Goal: Task Accomplishment & Management: Complete application form

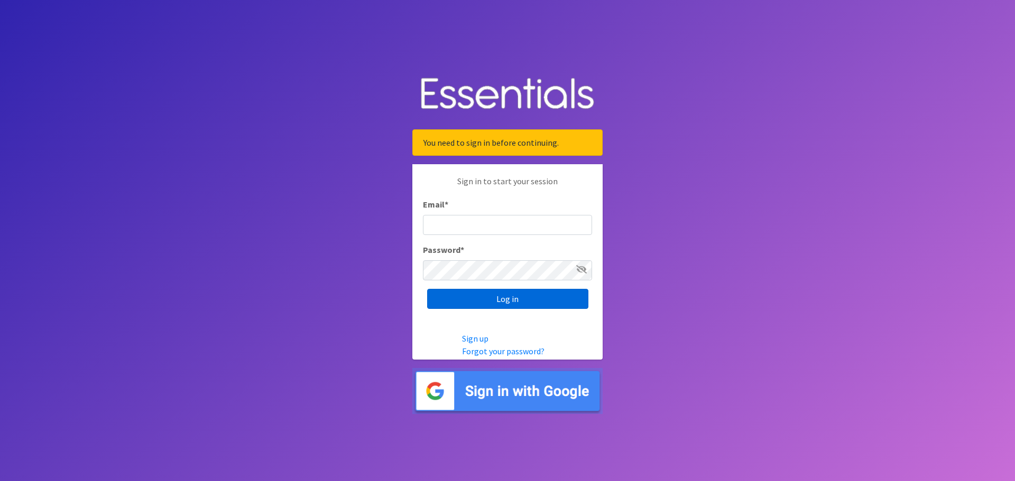
type input "[EMAIL_ADDRESS][DOMAIN_NAME]"
click at [526, 300] on input "Log in" at bounding box center [507, 299] width 161 height 20
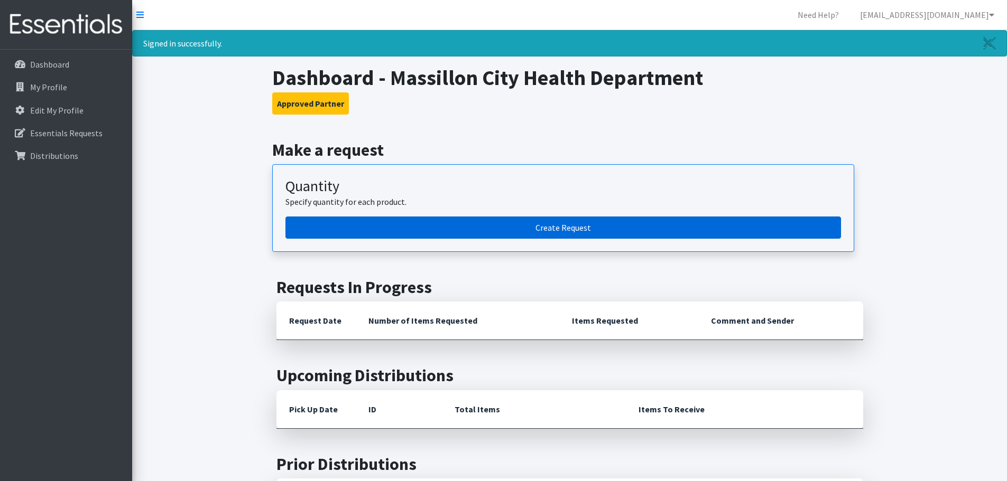
click at [368, 224] on link "Create Request" at bounding box center [562, 228] width 555 height 22
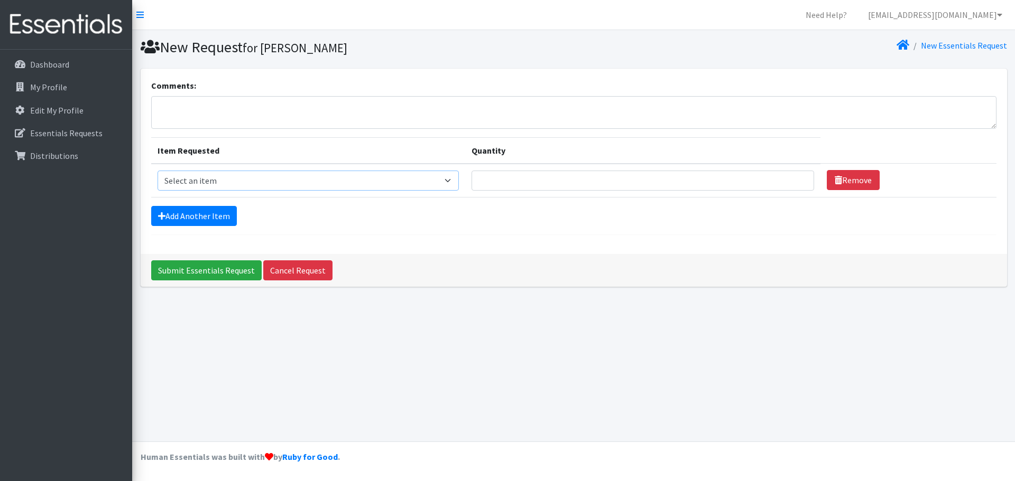
click at [237, 181] on select "Select an item Adult XXX Large Adult Large Adult XX Large Adult Medium Adult Sm…" at bounding box center [308, 181] width 302 height 20
click at [246, 181] on select "Select an item Adult XXX Large Adult Large Adult XX Large Adult Medium Adult Sm…" at bounding box center [308, 181] width 302 height 20
select select "4933"
click at [157, 171] on select "Select an item Adult XXX Large Adult Large Adult XX Large Adult Medium Adult Sm…" at bounding box center [308, 181] width 302 height 20
click at [501, 176] on input "Quantity" at bounding box center [642, 181] width 342 height 20
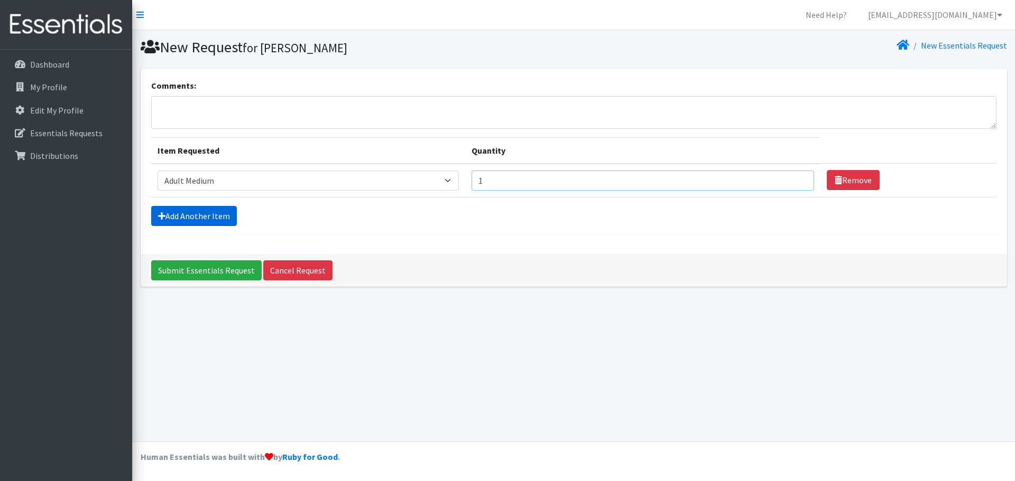
type input "1"
click at [202, 225] on link "Add Another Item" at bounding box center [194, 216] width 86 height 20
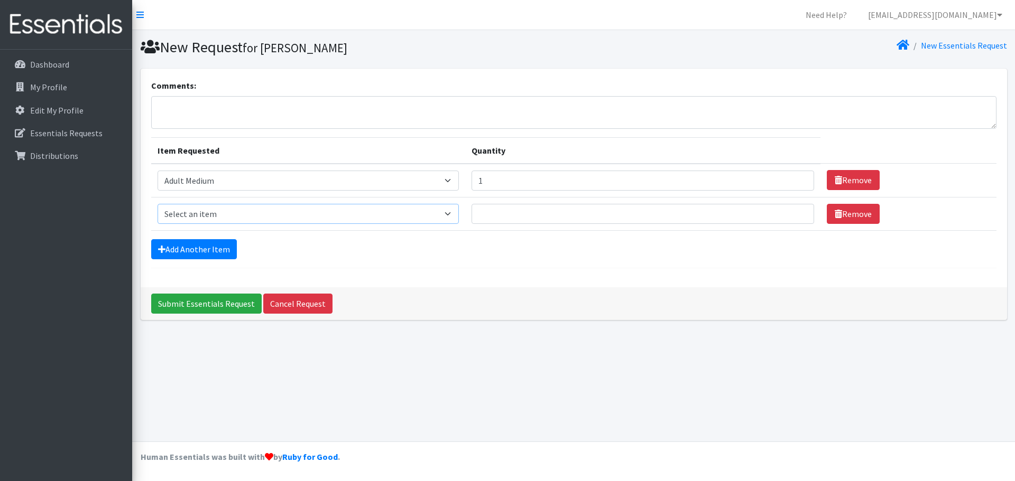
click at [202, 224] on select "Select an item Adult XXX Large Adult Large Adult XX Large Adult Medium Adult Sm…" at bounding box center [308, 214] width 302 height 20
select select "4934"
click at [157, 216] on select "Select an item Adult XXX Large Adult Large Adult XX Large Adult Medium Adult Sm…" at bounding box center [308, 214] width 302 height 20
click at [498, 224] on input "Quantity" at bounding box center [642, 214] width 342 height 20
type input "2"
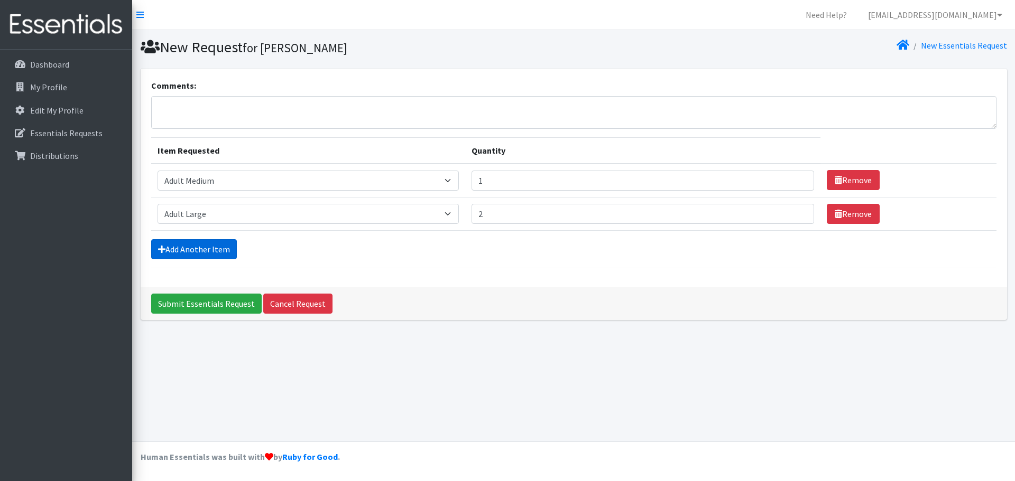
click at [210, 259] on link "Add Another Item" at bounding box center [194, 249] width 86 height 20
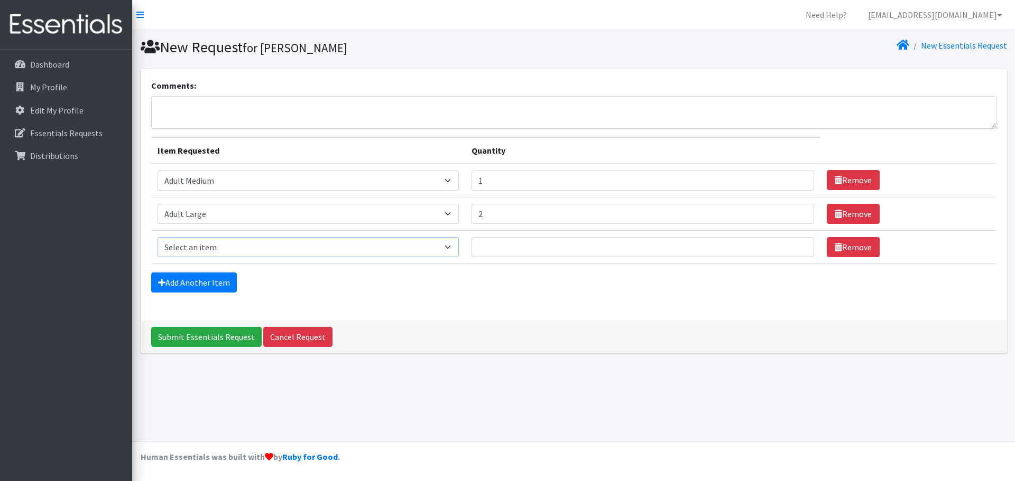
click at [209, 257] on select "Select an item Adult XXX Large Adult Large Adult XX Large Adult Medium Adult Sm…" at bounding box center [308, 247] width 302 height 20
select select "4935"
click at [157, 257] on select "Select an item Adult XXX Large Adult Large Adult XX Large Adult Medium Adult Sm…" at bounding box center [308, 247] width 302 height 20
click at [495, 257] on input "Quantity" at bounding box center [642, 247] width 342 height 20
type input "2"
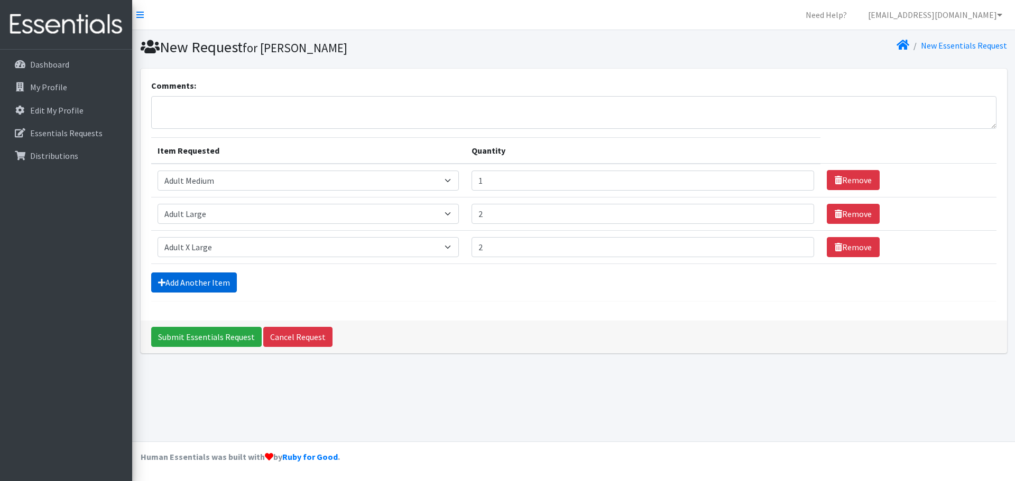
click at [204, 293] on link "Add Another Item" at bounding box center [194, 283] width 86 height 20
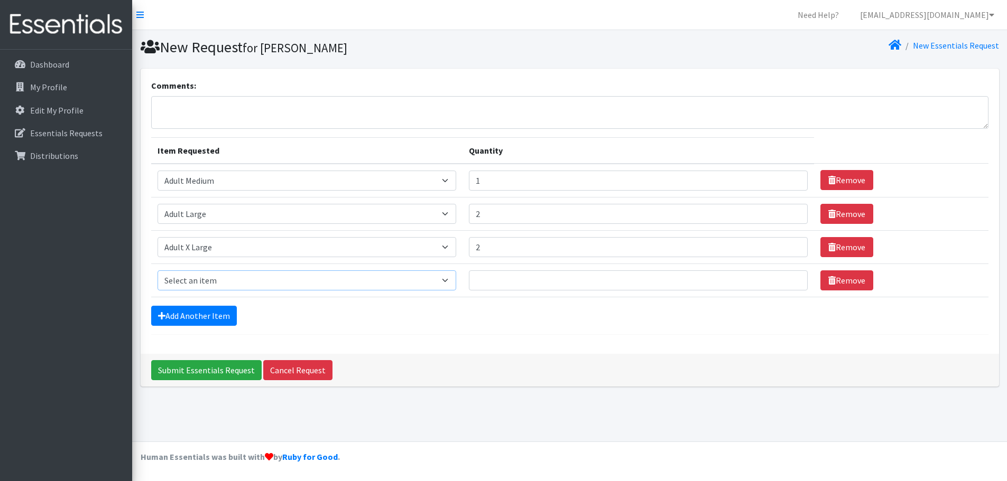
click at [203, 291] on select "Select an item Adult XXX Large Adult Large Adult XX Large Adult Medium Adult Sm…" at bounding box center [306, 281] width 299 height 20
select select "407"
click at [157, 291] on select "Select an item Adult XXX Large Adult Large Adult XX Large Adult Medium Adult Sm…" at bounding box center [306, 281] width 299 height 20
drag, startPoint x: 495, startPoint y: 313, endPoint x: 498, endPoint y: 320, distance: 6.9
click at [496, 291] on input "Quantity" at bounding box center [638, 281] width 339 height 20
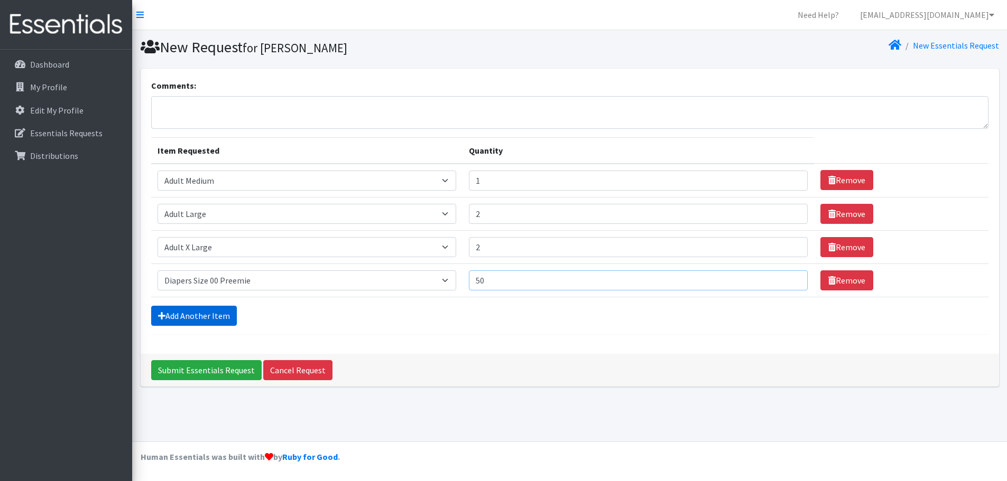
type input "50"
click at [219, 326] on link "Add Another Item" at bounding box center [194, 316] width 86 height 20
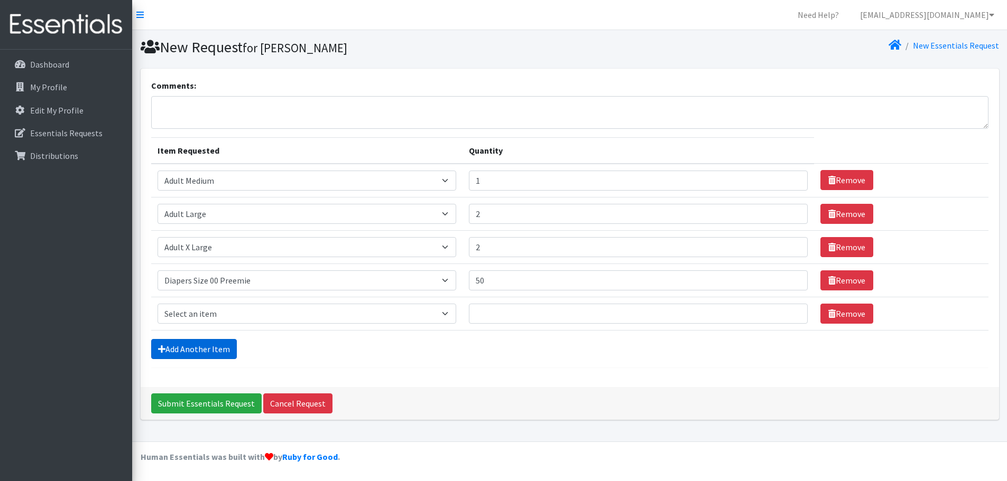
scroll to position [50, 0]
click at [219, 358] on link "Add Another Item" at bounding box center [194, 349] width 86 height 20
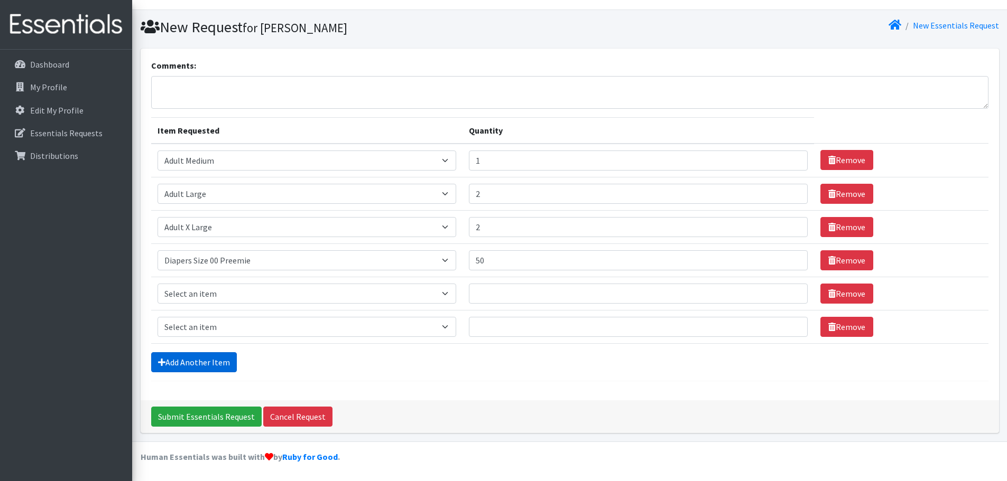
scroll to position [96, 0]
click at [237, 284] on select "Select an item Adult XXX Large Adult Large Adult XX Large Adult Medium Adult Sm…" at bounding box center [306, 294] width 299 height 20
select select "406"
click at [157, 284] on select "Select an item Adult XXX Large Adult Large Adult XX Large Adult Medium Adult Sm…" at bounding box center [306, 294] width 299 height 20
click at [491, 284] on input "Quantity" at bounding box center [638, 294] width 339 height 20
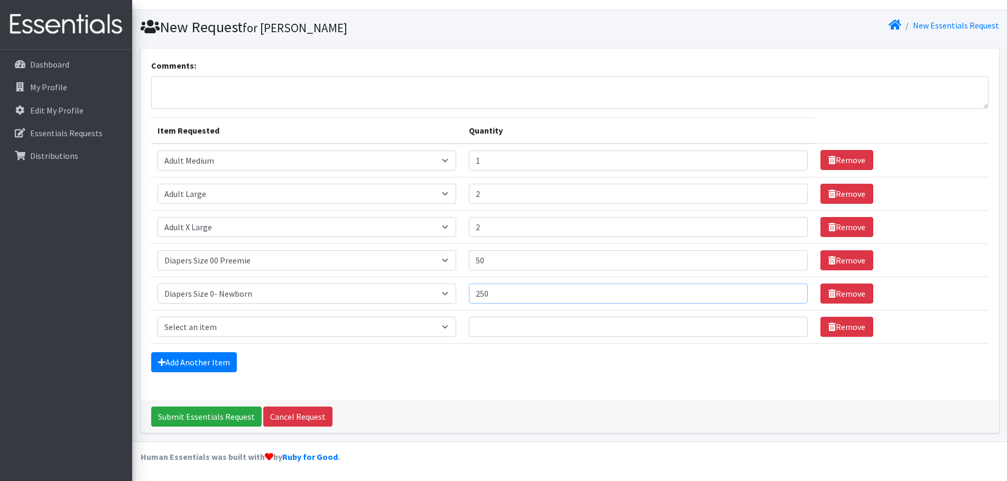
type input "250"
click at [267, 317] on select "Select an item Adult XXX Large Adult Large Adult XX Large Adult Medium Adult Sm…" at bounding box center [306, 327] width 299 height 20
select select "408"
click at [157, 317] on select "Select an item Adult XXX Large Adult Large Adult XX Large Adult Medium Adult Sm…" at bounding box center [306, 327] width 299 height 20
click at [498, 317] on input "Quantity" at bounding box center [638, 327] width 339 height 20
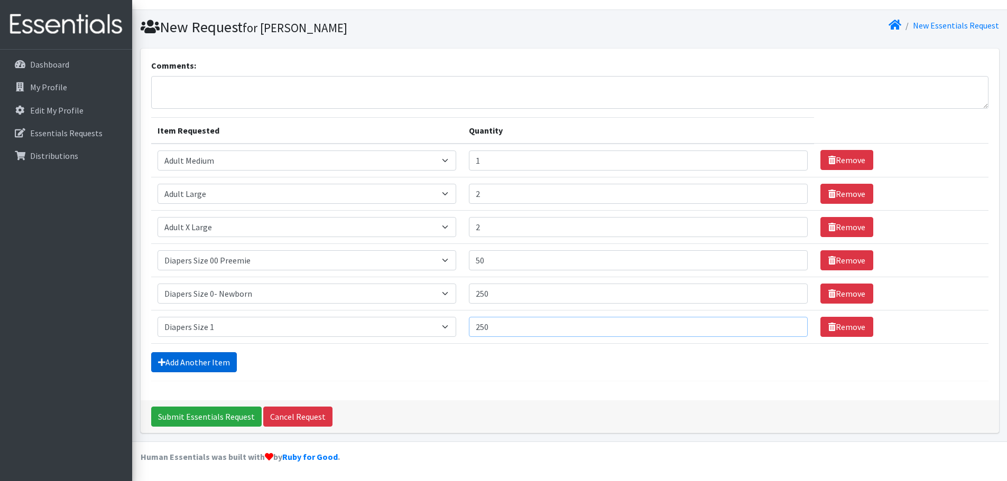
type input "250"
click at [208, 363] on link "Add Another Item" at bounding box center [194, 362] width 86 height 20
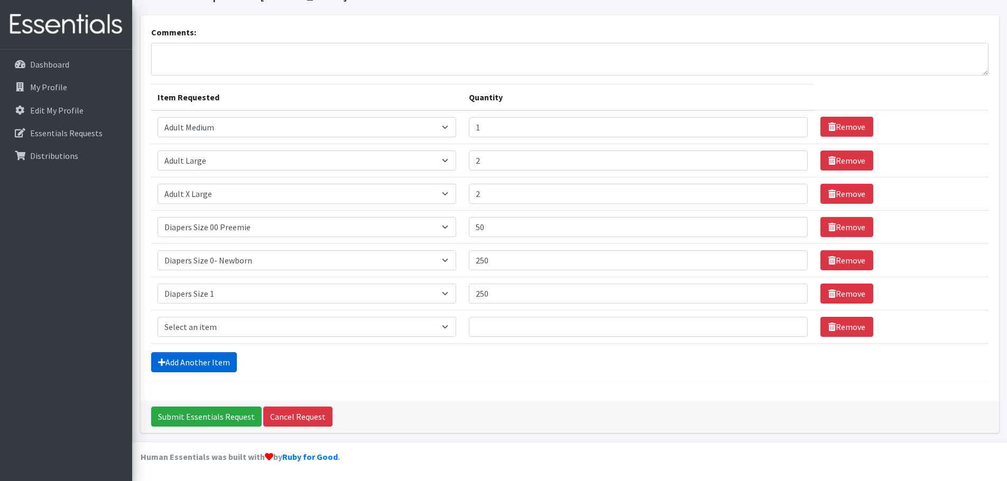
scroll to position [142, 0]
click at [204, 317] on select "Select an item Adult XXX Large Adult Large Adult XX Large Adult Medium Adult Sm…" at bounding box center [306, 327] width 299 height 20
select select "426"
click at [157, 317] on select "Select an item Adult XXX Large Adult Large Adult XX Large Adult Medium Adult Sm…" at bounding box center [306, 327] width 299 height 20
click at [492, 317] on input "Quantity" at bounding box center [638, 327] width 339 height 20
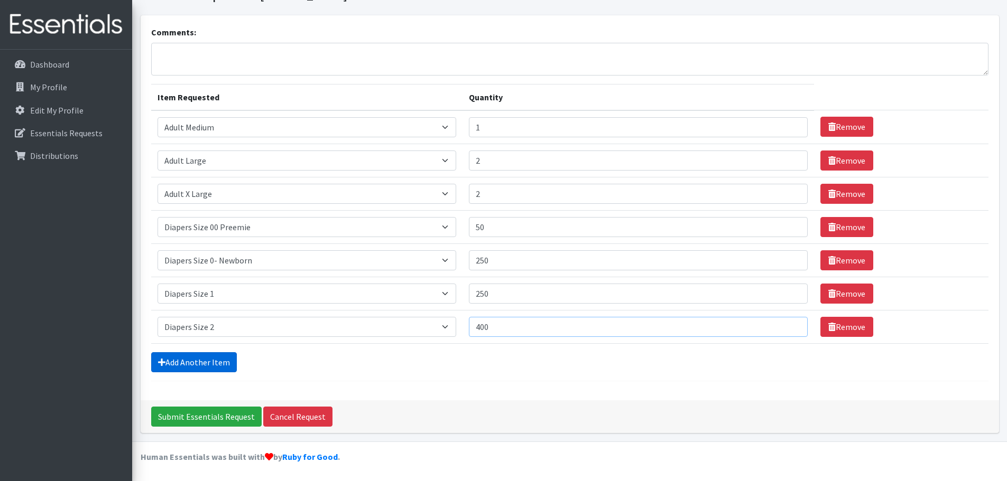
type input "400"
click at [208, 358] on link "Add Another Item" at bounding box center [194, 362] width 86 height 20
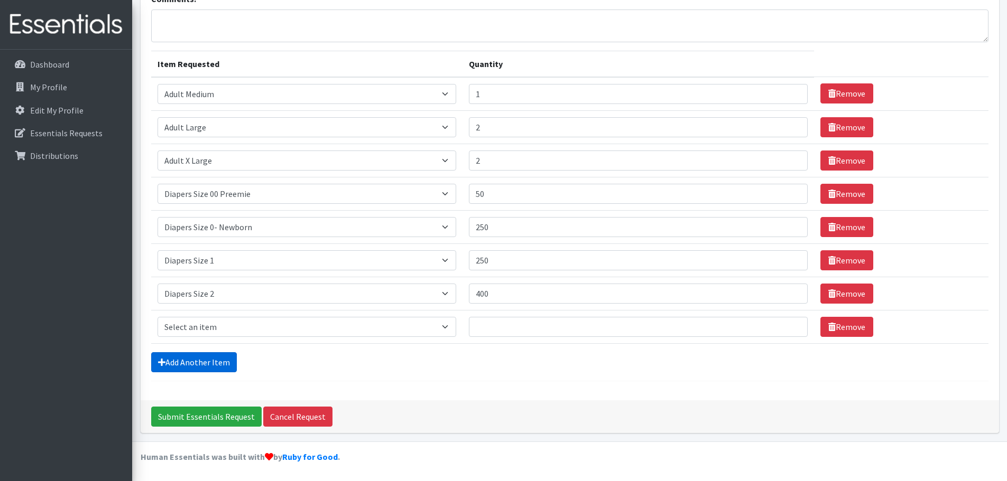
scroll to position [188, 0]
click at [209, 317] on select "Select an item Adult XXX Large Adult Large Adult XX Large Adult Medium Adult Sm…" at bounding box center [306, 327] width 299 height 20
select select "428"
click at [157, 317] on select "Select an item Adult XXX Large Adult Large Adult XX Large Adult Medium Adult Sm…" at bounding box center [306, 327] width 299 height 20
drag, startPoint x: 492, startPoint y: 316, endPoint x: 492, endPoint y: 331, distance: 15.3
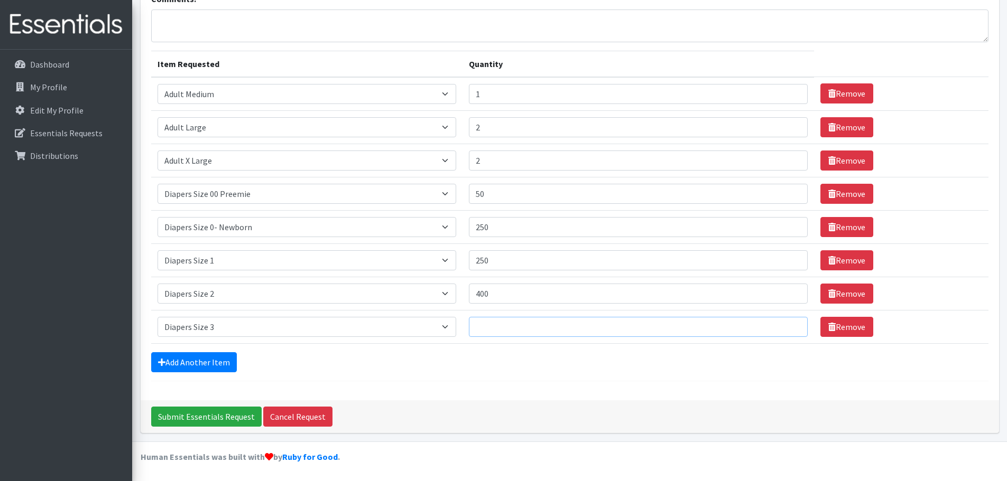
click at [494, 317] on input "Quantity" at bounding box center [638, 327] width 339 height 20
type input "150"
click at [202, 361] on link "Add Another Item" at bounding box center [194, 362] width 86 height 20
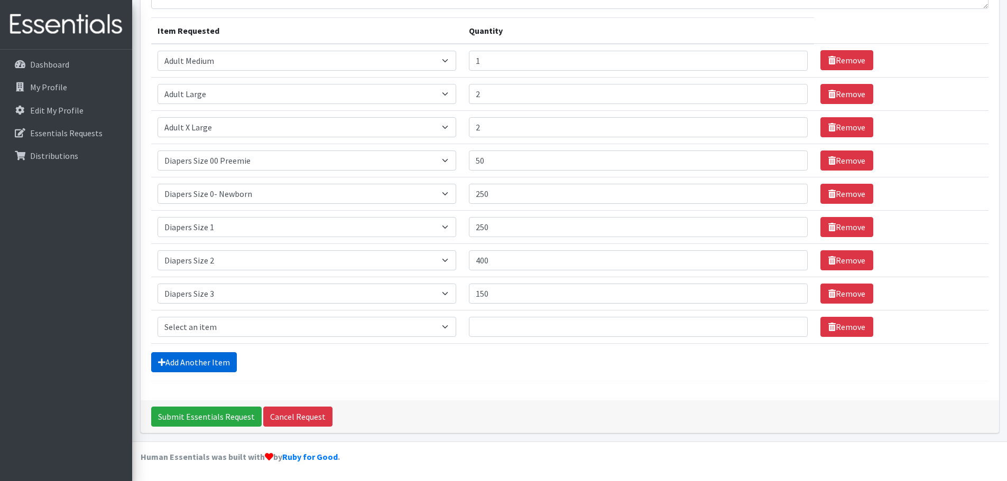
scroll to position [234, 0]
click at [208, 317] on select "Select an item Adult XXX Large Adult Large Adult XX Large Adult Medium Adult Sm…" at bounding box center [306, 327] width 299 height 20
select select "414"
click at [157, 317] on select "Select an item Adult XXX Large Adult Large Adult XX Large Adult Medium Adult Sm…" at bounding box center [306, 327] width 299 height 20
click at [497, 318] on input "Quantity" at bounding box center [638, 327] width 339 height 20
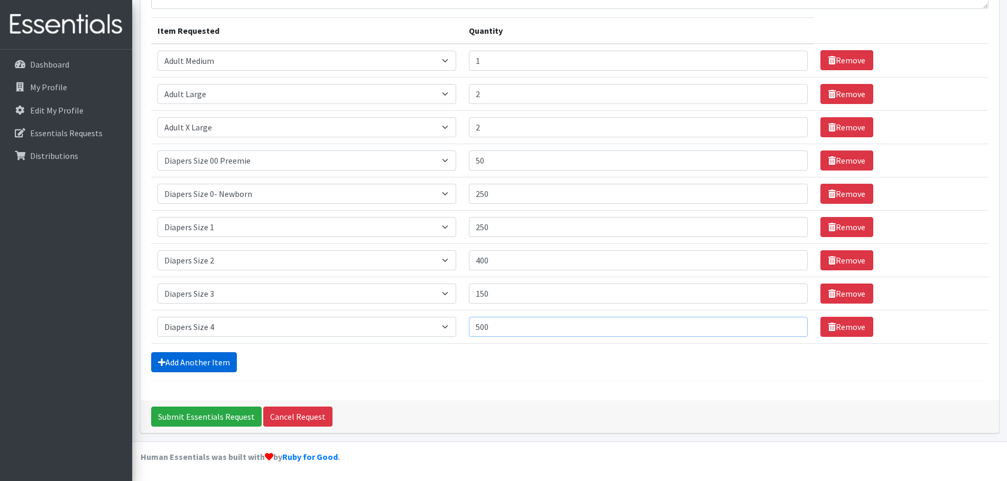
type input "500"
click at [213, 360] on link "Add Another Item" at bounding box center [194, 362] width 86 height 20
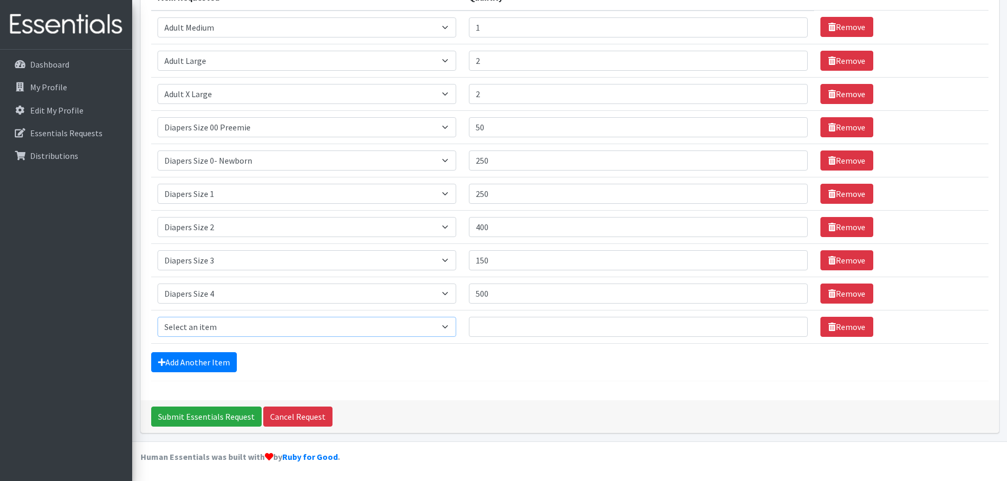
click at [204, 317] on select "Select an item Adult XXX Large Adult Large Adult XX Large Adult Medium Adult Sm…" at bounding box center [306, 327] width 299 height 20
select select "415"
click at [157, 317] on select "Select an item Adult XXX Large Adult Large Adult XX Large Adult Medium Adult Sm…" at bounding box center [306, 327] width 299 height 20
click at [489, 318] on input "Quantity" at bounding box center [638, 327] width 339 height 20
type input "300"
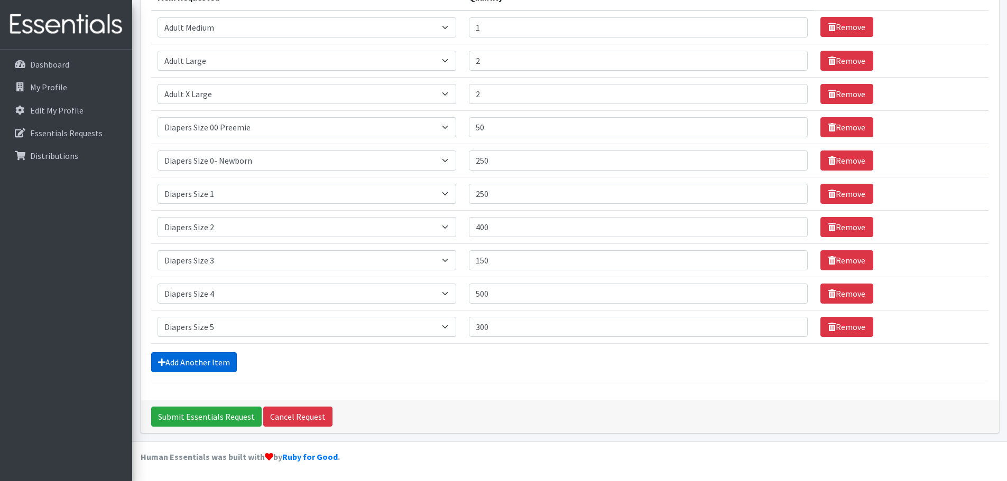
click at [197, 360] on link "Add Another Item" at bounding box center [194, 362] width 86 height 20
click at [207, 317] on select "Select an item Adult XXX Large Adult Large Adult XX Large Adult Medium Adult Sm…" at bounding box center [306, 327] width 299 height 20
select select "417"
click at [157, 317] on select "Select an item Adult XXX Large Adult Large Adult XX Large Adult Medium Adult Sm…" at bounding box center [306, 327] width 299 height 20
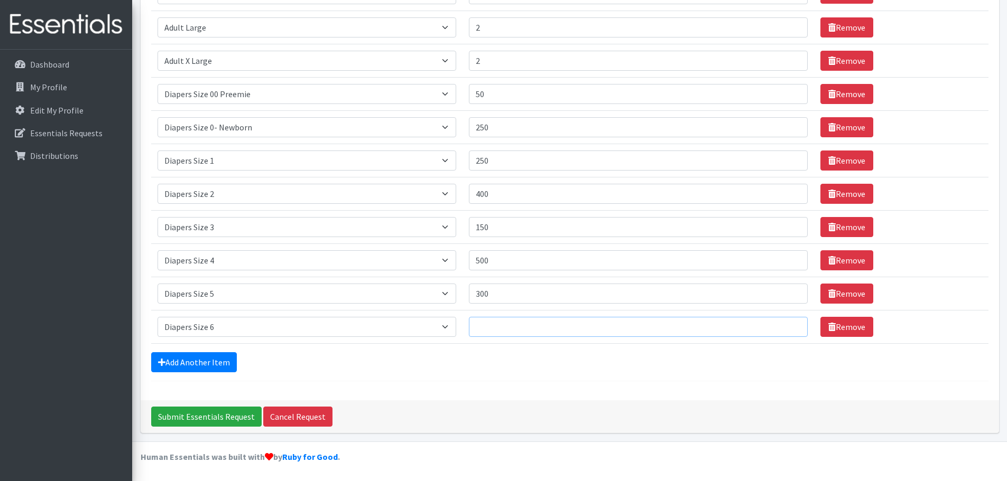
click at [489, 317] on input "Quantity" at bounding box center [638, 327] width 339 height 20
type input "300"
click at [198, 361] on link "Add Another Item" at bounding box center [194, 362] width 86 height 20
click at [198, 317] on select "Select an item Adult XXX Large Adult Large Adult XX Large Adult Medium Adult Sm…" at bounding box center [306, 327] width 299 height 20
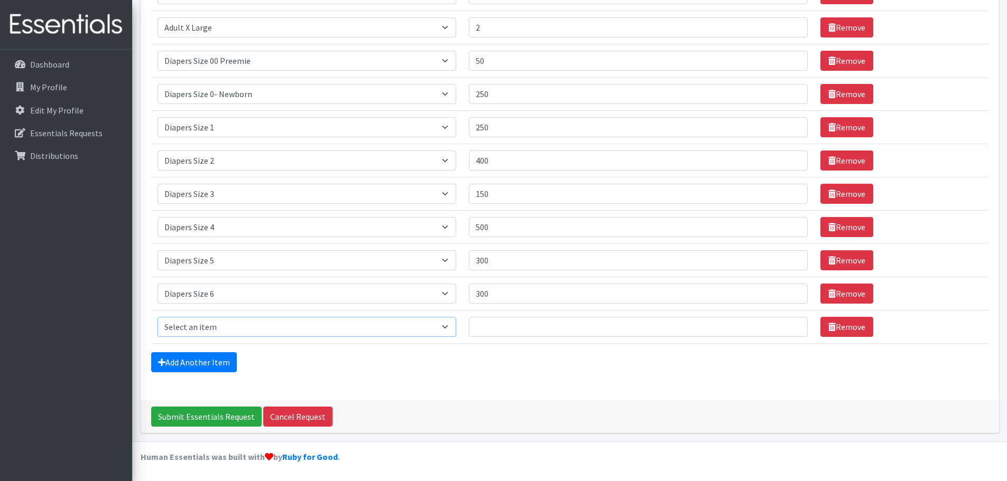
select select "4739"
click at [157, 317] on select "Select an item Adult XXX Large Adult Large Adult XX Large Adult Medium Adult Sm…" at bounding box center [306, 327] width 299 height 20
click at [487, 317] on input "Quantity" at bounding box center [638, 327] width 339 height 20
type input "200"
click at [224, 360] on link "Add Another Item" at bounding box center [194, 362] width 86 height 20
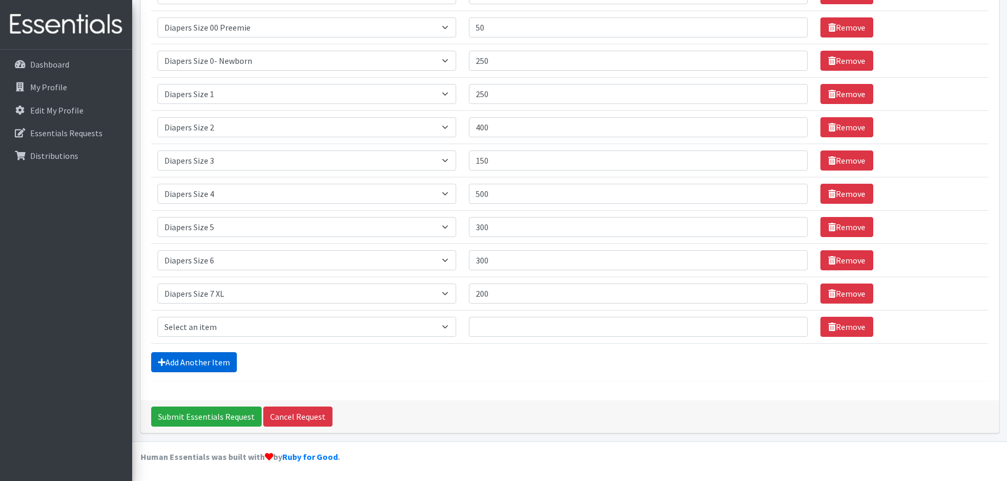
scroll to position [417, 0]
click at [201, 317] on select "Select an item Adult XXX Large Adult Large Adult XX Large Adult Medium Adult Sm…" at bounding box center [306, 327] width 299 height 20
select select "2929"
click at [157, 317] on select "Select an item Adult XXX Large Adult Large Adult XX Large Adult Medium Adult Sm…" at bounding box center [306, 327] width 299 height 20
click at [493, 317] on input "Quantity" at bounding box center [638, 327] width 339 height 20
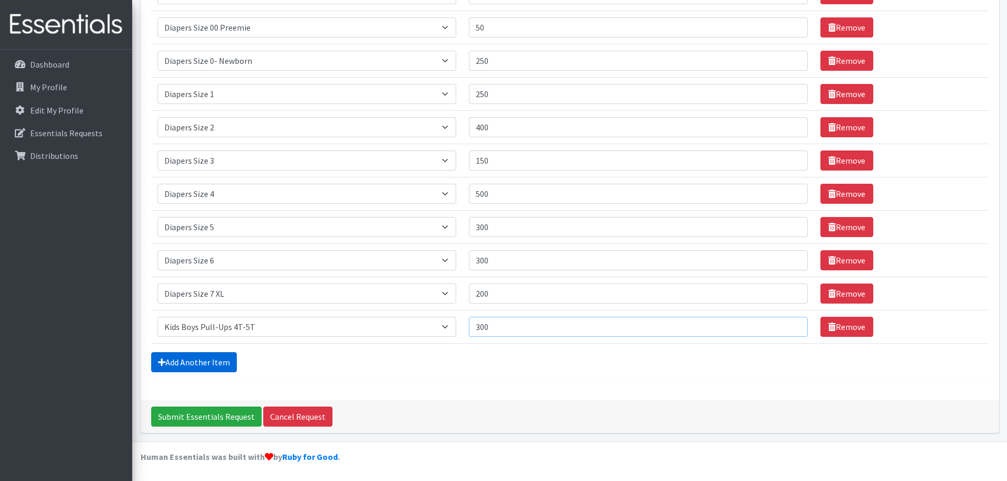
type input "300"
click at [209, 362] on link "Add Another Item" at bounding box center [194, 362] width 86 height 20
click at [203, 317] on select "Select an item Adult XXX Large Adult Large Adult XX Large Adult Medium Adult Sm…" at bounding box center [306, 327] width 299 height 20
select select "4828"
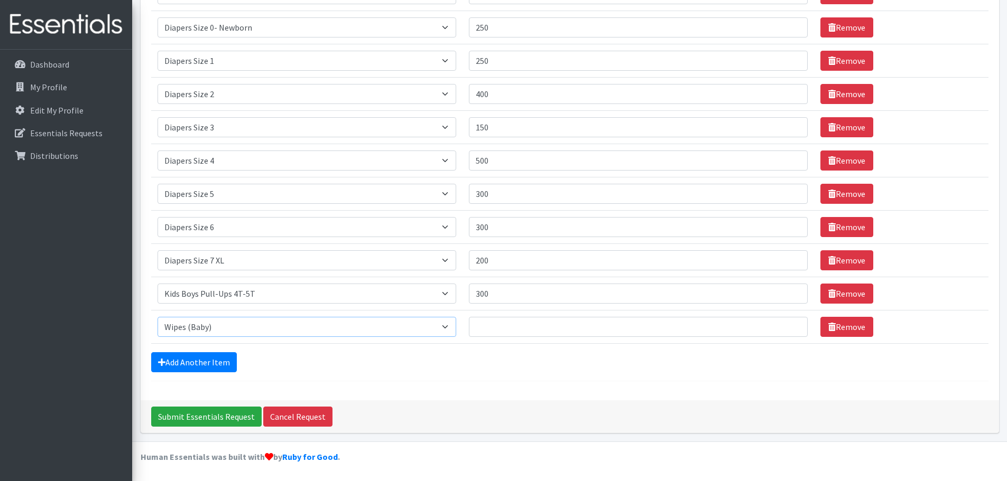
click at [157, 317] on select "Select an item Adult XXX Large Adult Large Adult XX Large Adult Medium Adult Sm…" at bounding box center [306, 327] width 299 height 20
click at [495, 317] on input "Quantity" at bounding box center [638, 327] width 339 height 20
type input "36"
click at [196, 357] on link "Add Another Item" at bounding box center [194, 362] width 86 height 20
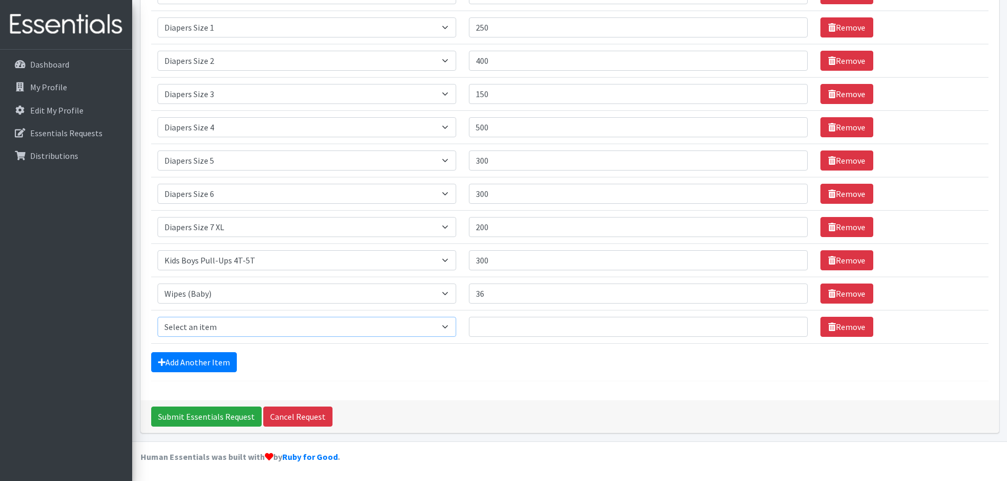
click at [202, 317] on select "Select an item Adult XXX Large Adult Large Adult XX Large Adult Medium Adult Sm…" at bounding box center [306, 327] width 299 height 20
select select "11444"
click at [157, 317] on select "Select an item Adult XXX Large Adult Large Adult XX Large Adult Medium Adult Sm…" at bounding box center [306, 327] width 299 height 20
click at [495, 317] on input "Quantity" at bounding box center [638, 327] width 339 height 20
type input "5"
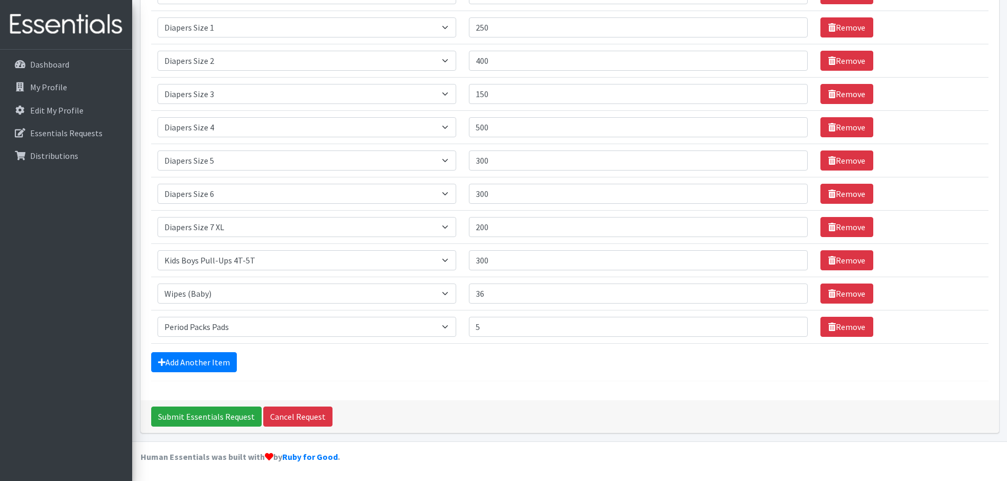
click at [298, 360] on div "Add Another Item" at bounding box center [569, 362] width 837 height 20
click at [218, 414] on input "Submit Essentials Request" at bounding box center [206, 417] width 110 height 20
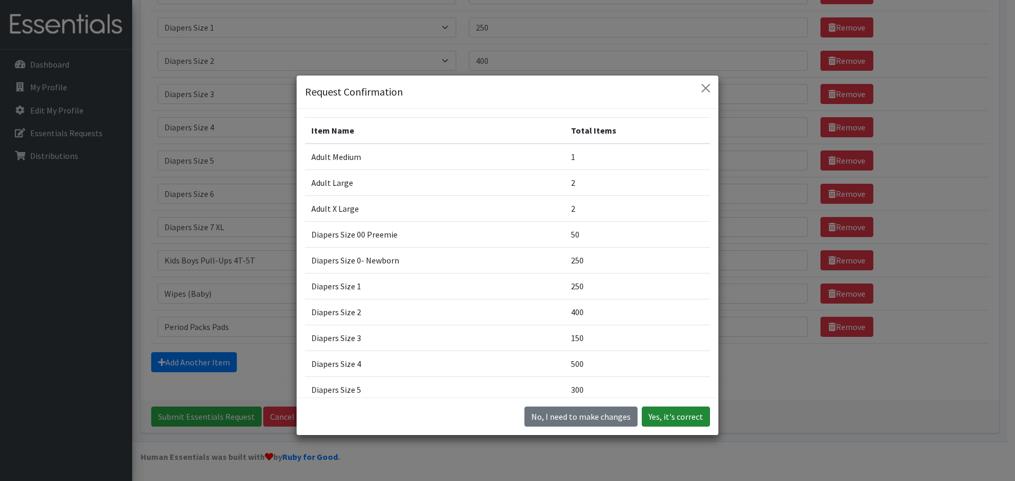
click at [648, 414] on button "Yes, it's correct" at bounding box center [675, 417] width 68 height 20
